Goal: Task Accomplishment & Management: Use online tool/utility

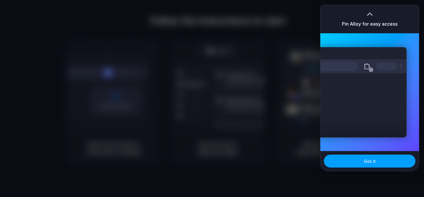
click at [360, 161] on button "Got it" at bounding box center [370, 161] width 92 height 13
